Goal: Information Seeking & Learning: Learn about a topic

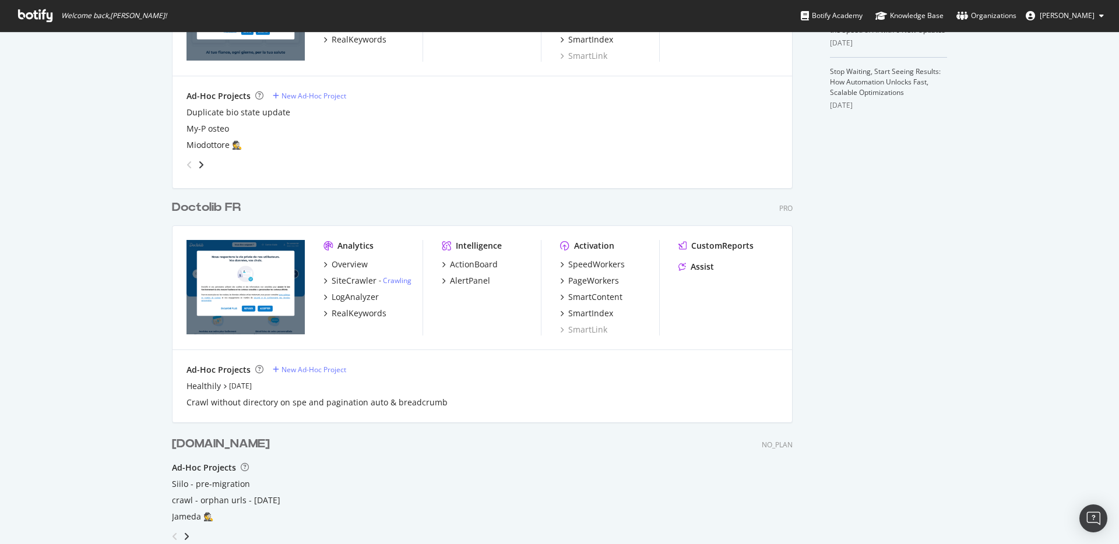
scroll to position [468, 0]
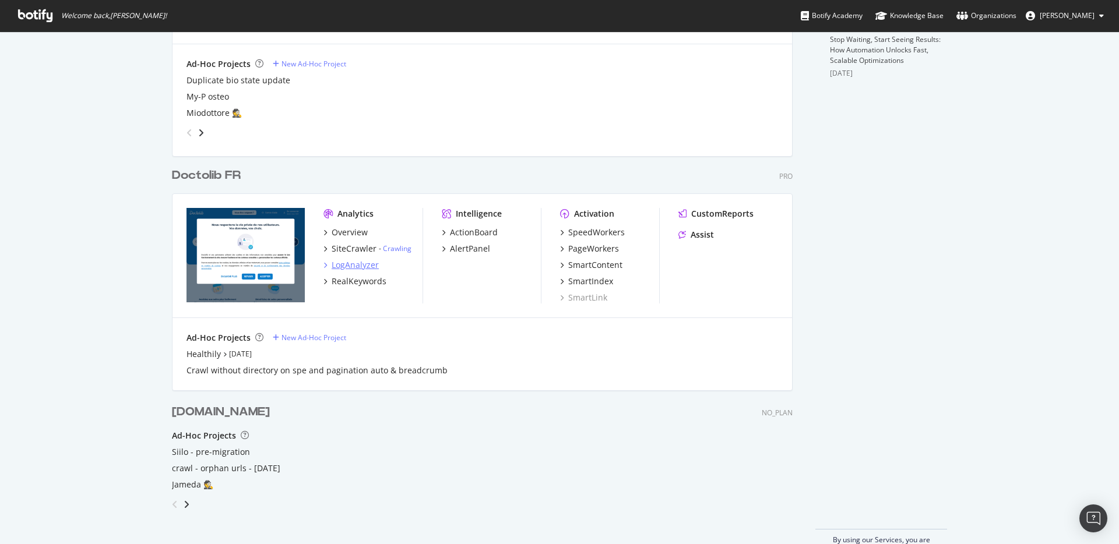
click at [358, 265] on div "LogAnalyzer" at bounding box center [355, 265] width 47 height 12
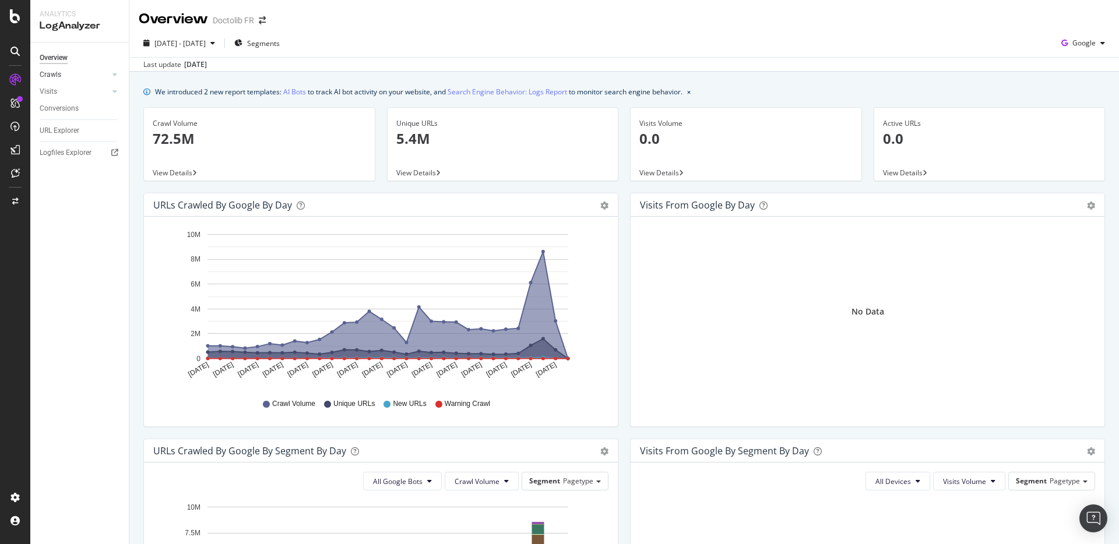
click at [82, 78] on link "Crawls" at bounding box center [74, 75] width 69 height 12
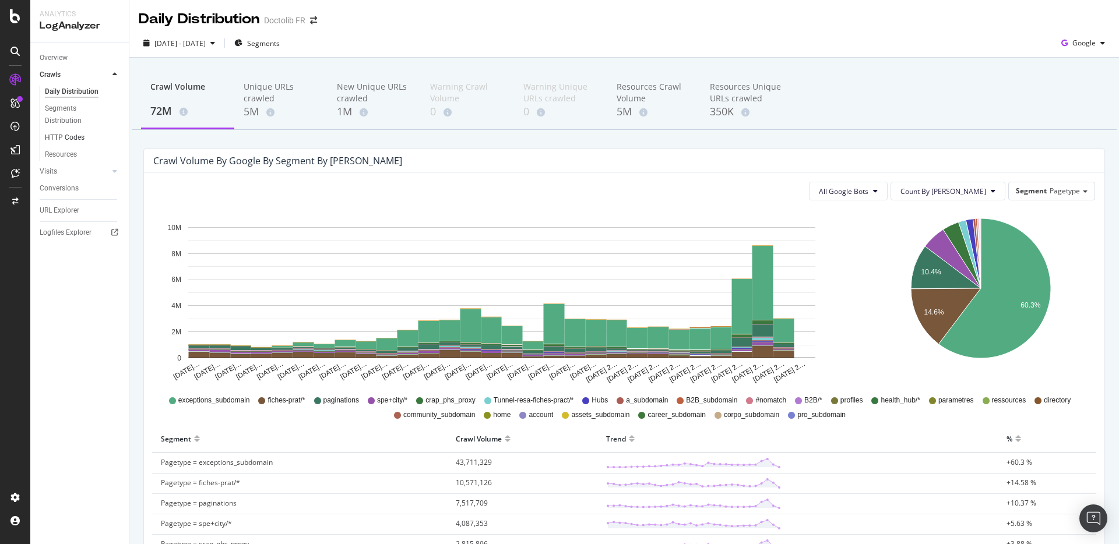
click at [92, 139] on link "HTTP Codes" at bounding box center [83, 138] width 76 height 12
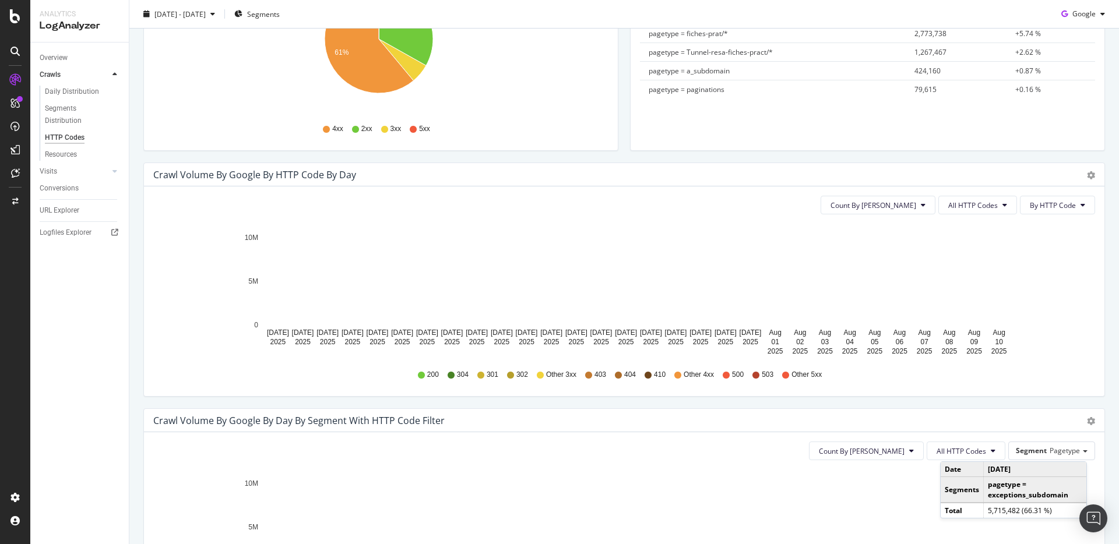
scroll to position [75, 0]
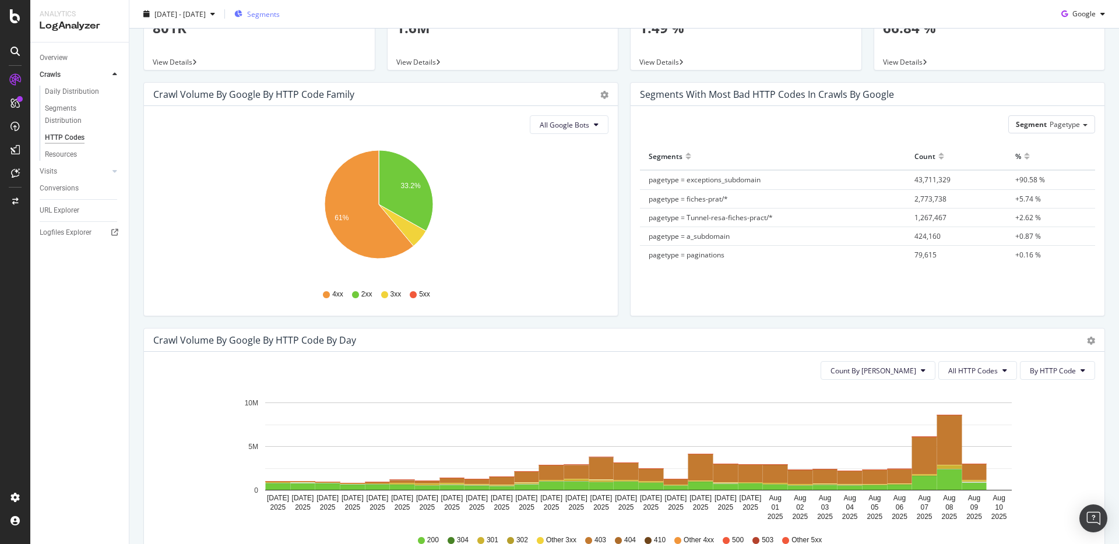
click at [280, 16] on span "Segments" at bounding box center [263, 14] width 33 height 10
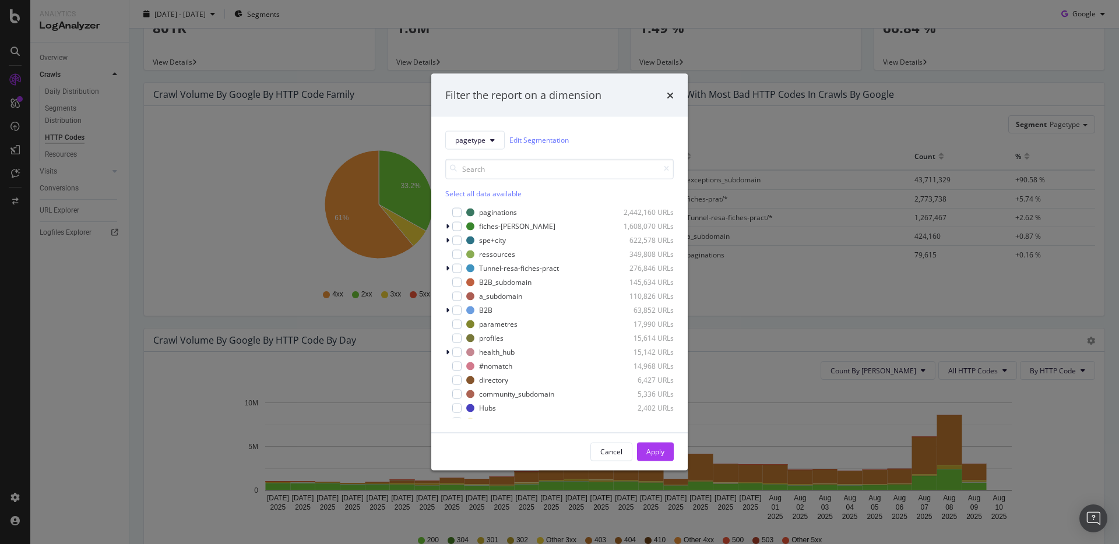
click at [353, 196] on div "Filter the report on a dimension pagetype Edit Segmentation Select all data ava…" at bounding box center [559, 272] width 1119 height 544
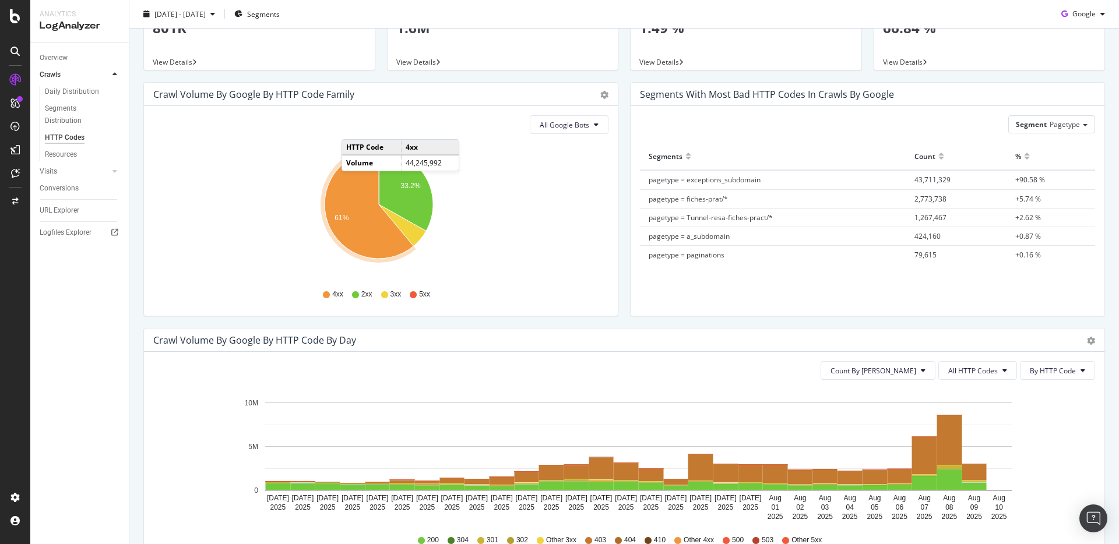
scroll to position [0, 0]
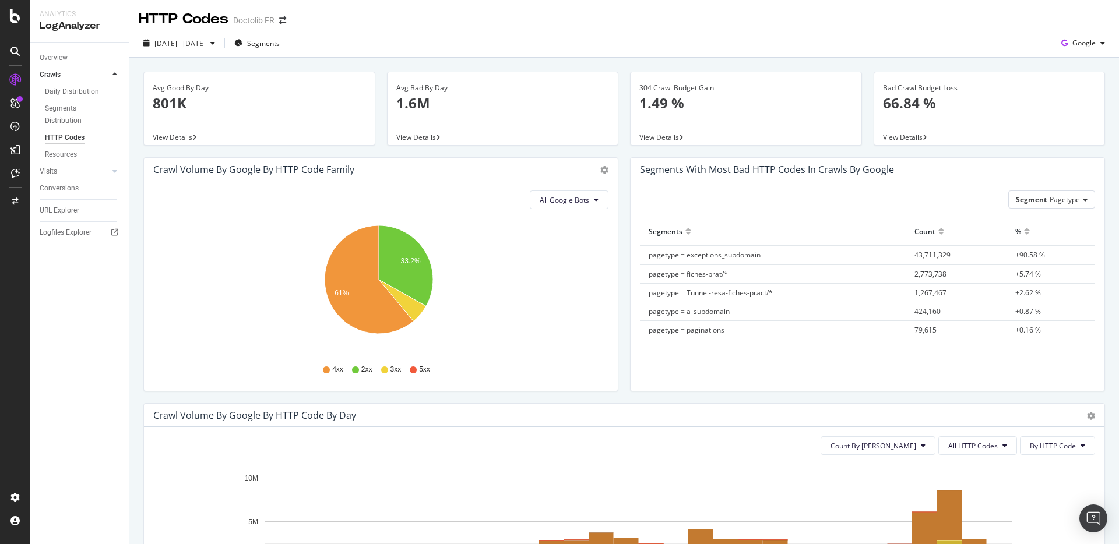
click at [271, 27] on div "HTTP Codes Doctolib FR" at bounding box center [218, 19] width 159 height 20
click at [277, 37] on div "Segments" at bounding box center [256, 42] width 45 height 17
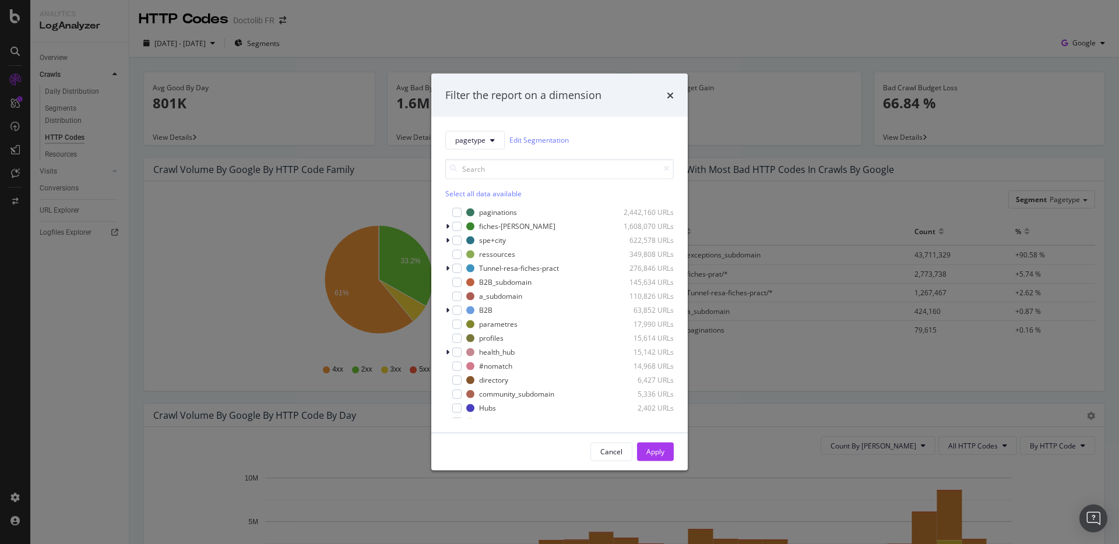
click at [471, 196] on div "Select all data available" at bounding box center [559, 193] width 228 height 10
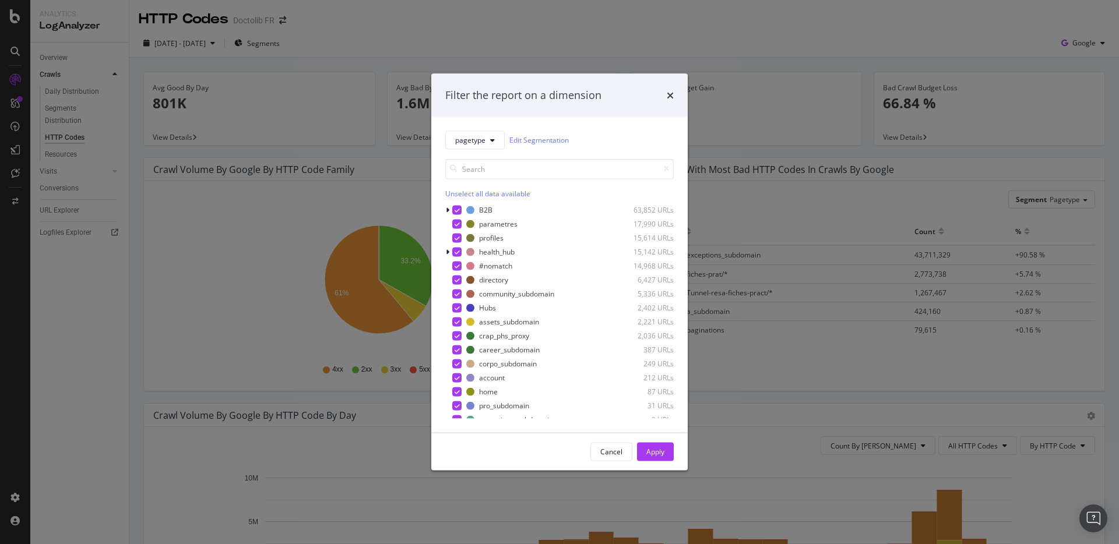
scroll to position [107, 0]
click at [457, 410] on icon "modal" at bounding box center [457, 413] width 5 height 6
click at [667, 450] on button "Apply" at bounding box center [655, 451] width 37 height 19
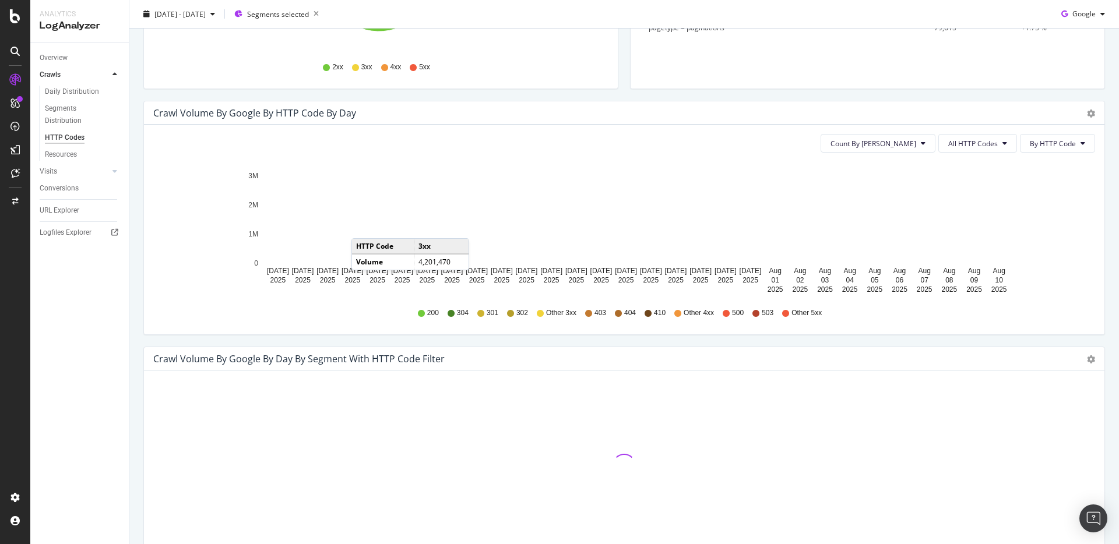
scroll to position [308, 0]
